Goal: Find specific page/section: Find specific page/section

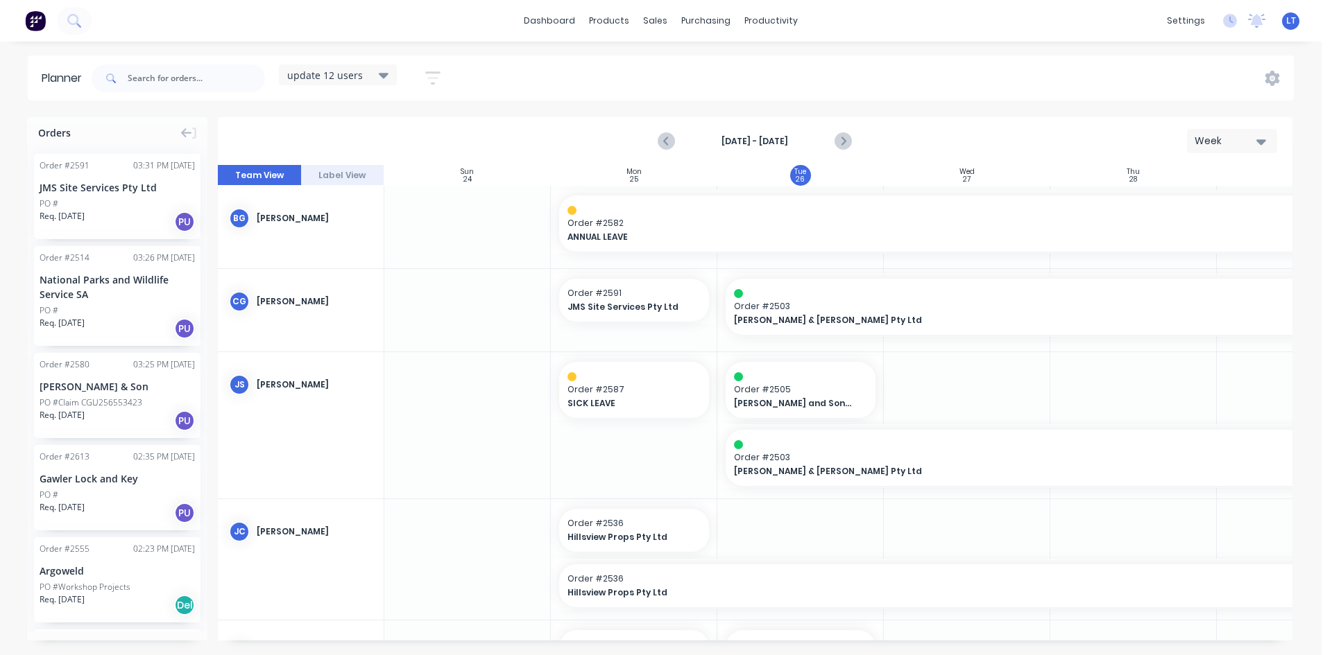
scroll to position [0, 139]
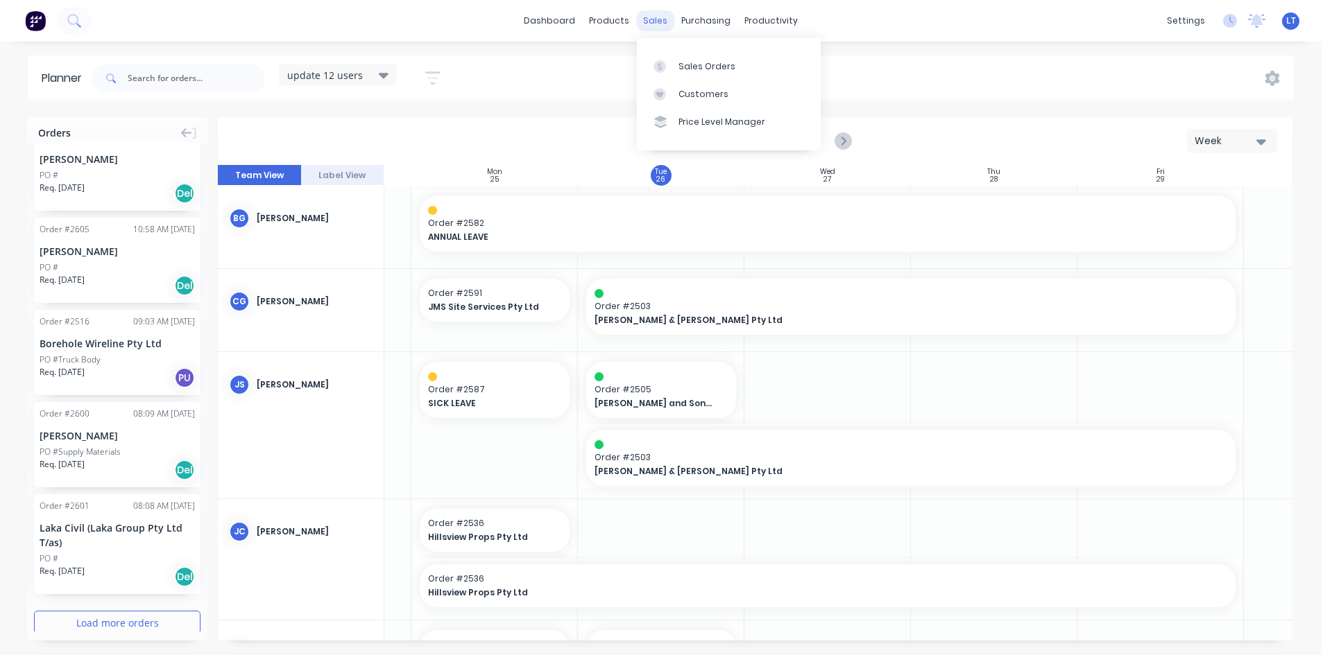
click at [657, 22] on div "sales" at bounding box center [655, 20] width 38 height 21
click at [715, 67] on div "Sales Orders" at bounding box center [706, 66] width 57 height 12
